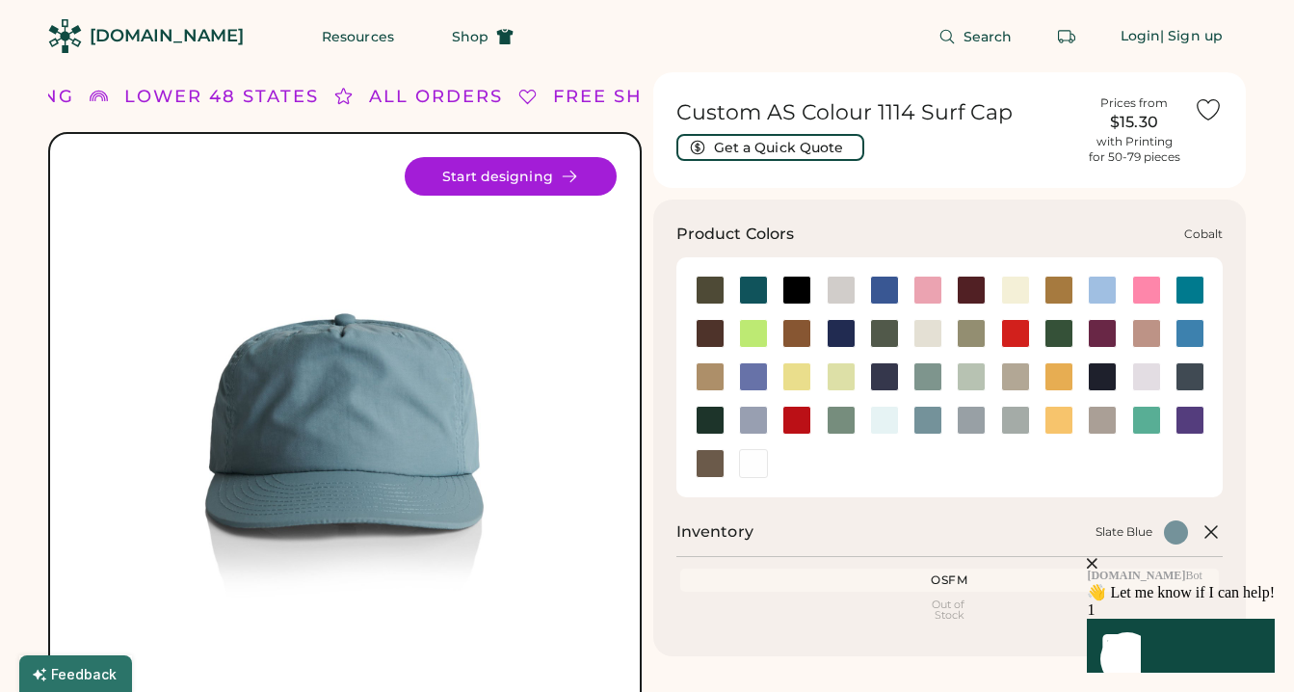
click at [834, 342] on div at bounding box center [841, 333] width 29 height 29
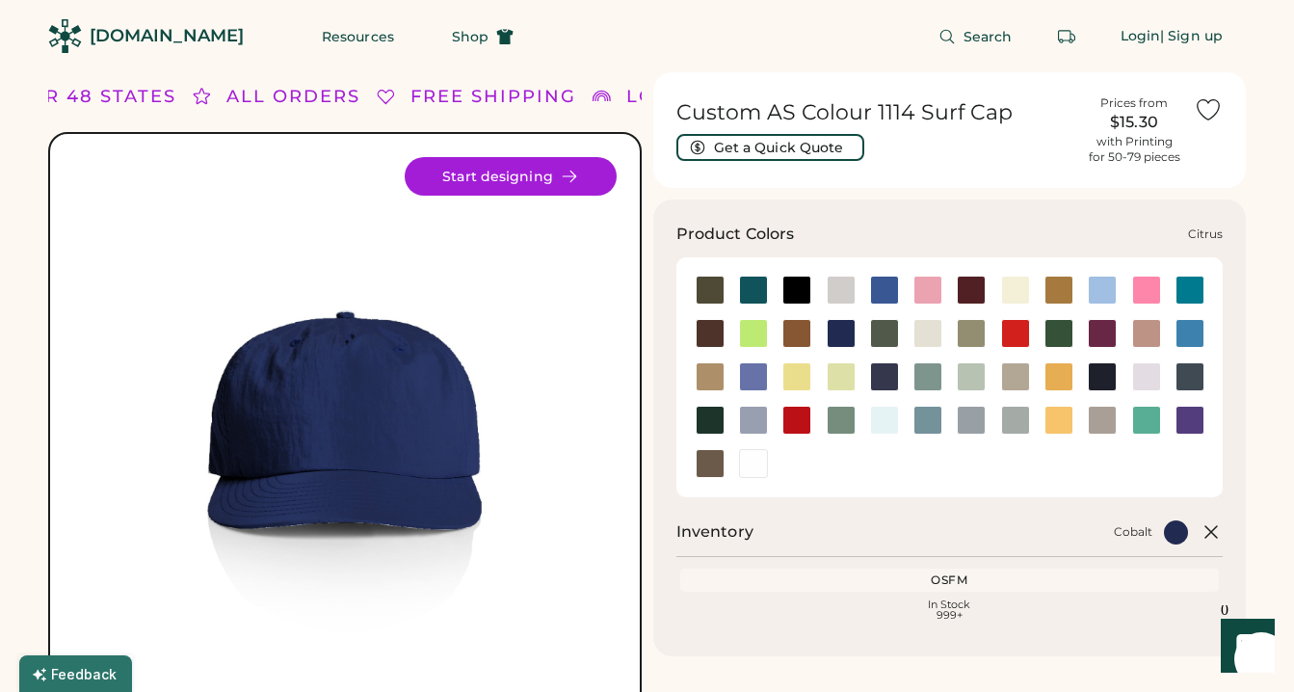
click at [753, 336] on div at bounding box center [753, 333] width 29 height 29
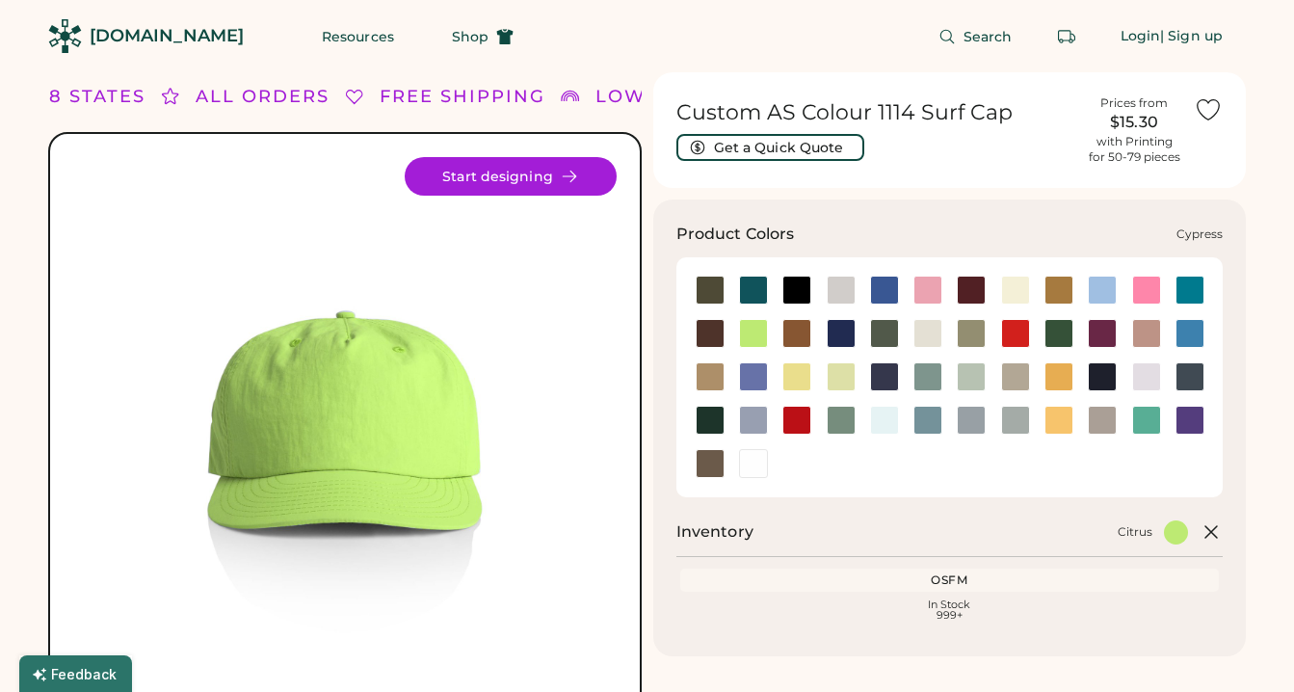
click at [880, 333] on div at bounding box center [884, 333] width 29 height 29
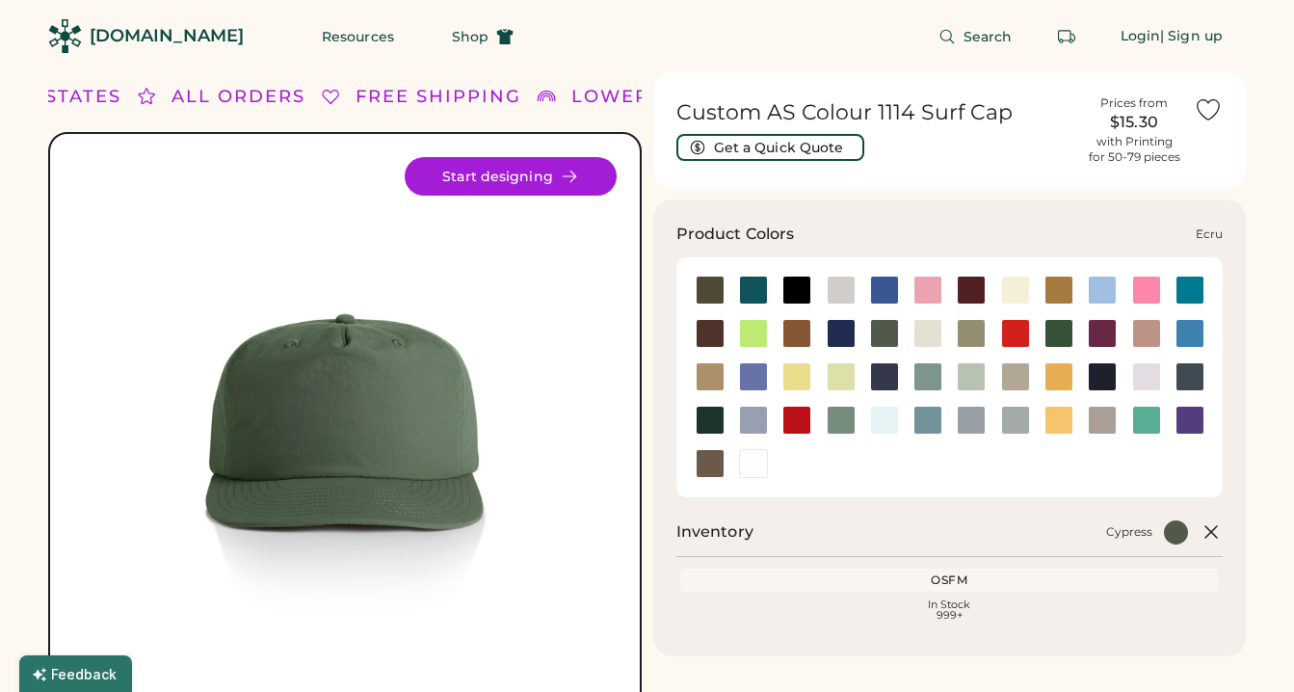
click at [943, 344] on div at bounding box center [927, 333] width 43 height 29
click at [924, 338] on div at bounding box center [927, 333] width 29 height 29
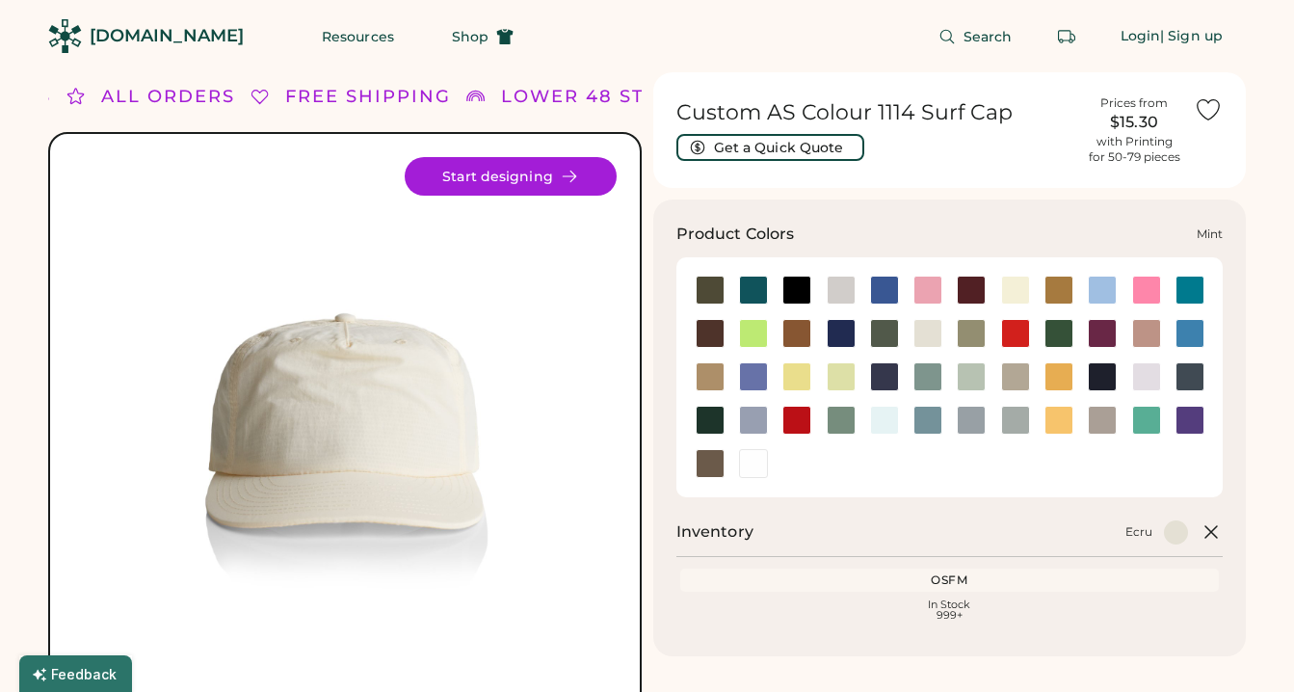
click at [963, 376] on div at bounding box center [971, 376] width 29 height 29
